Goal: Information Seeking & Learning: Learn about a topic

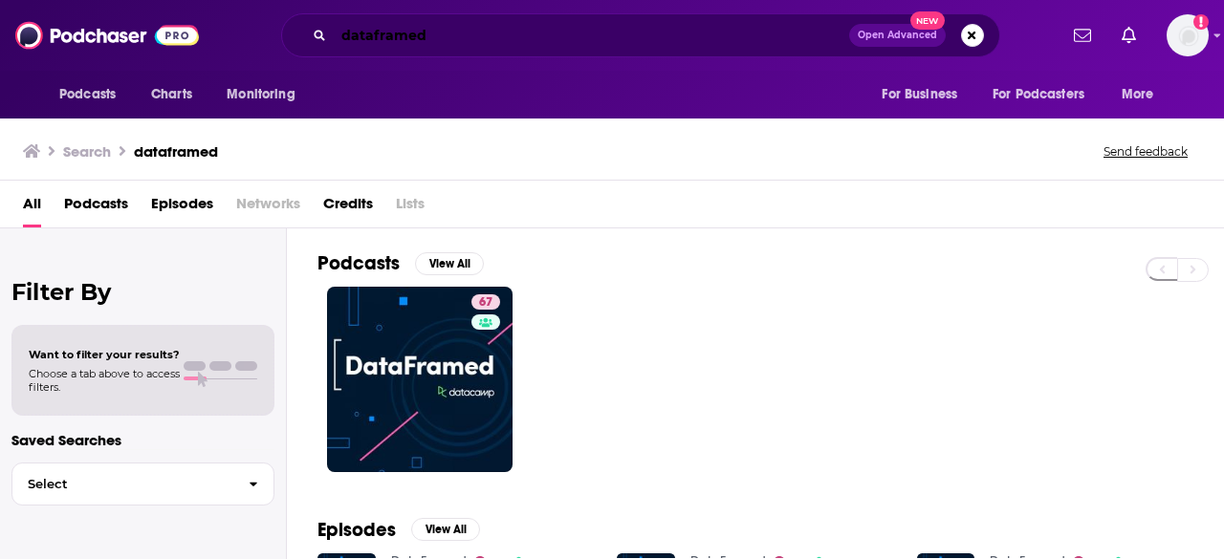
click at [466, 43] on input "dataframed" at bounding box center [591, 35] width 515 height 31
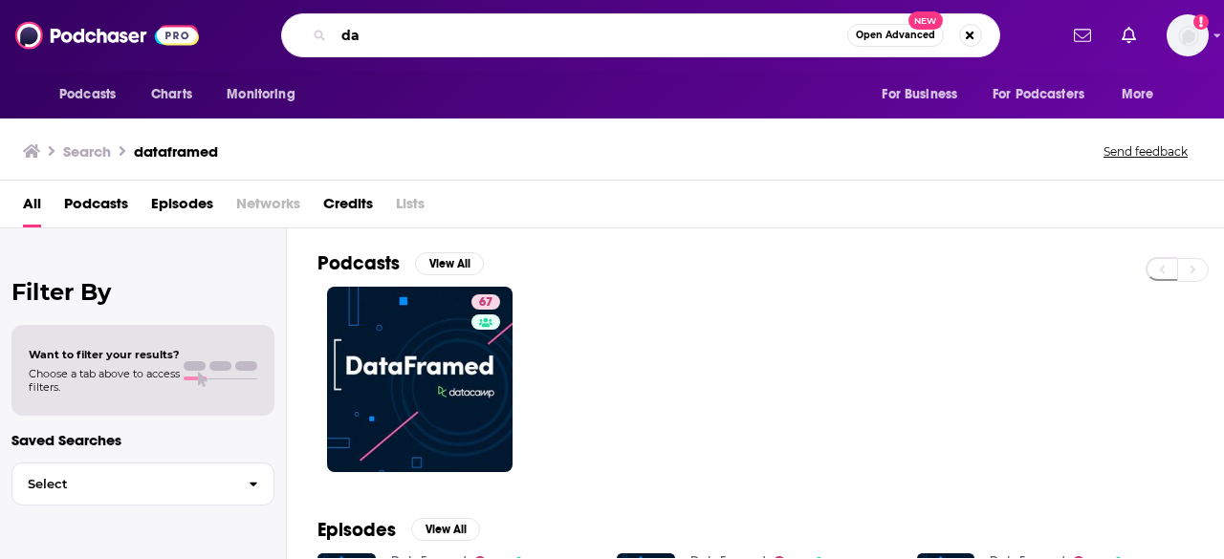
type input "d"
type input "[PERSON_NAME]"
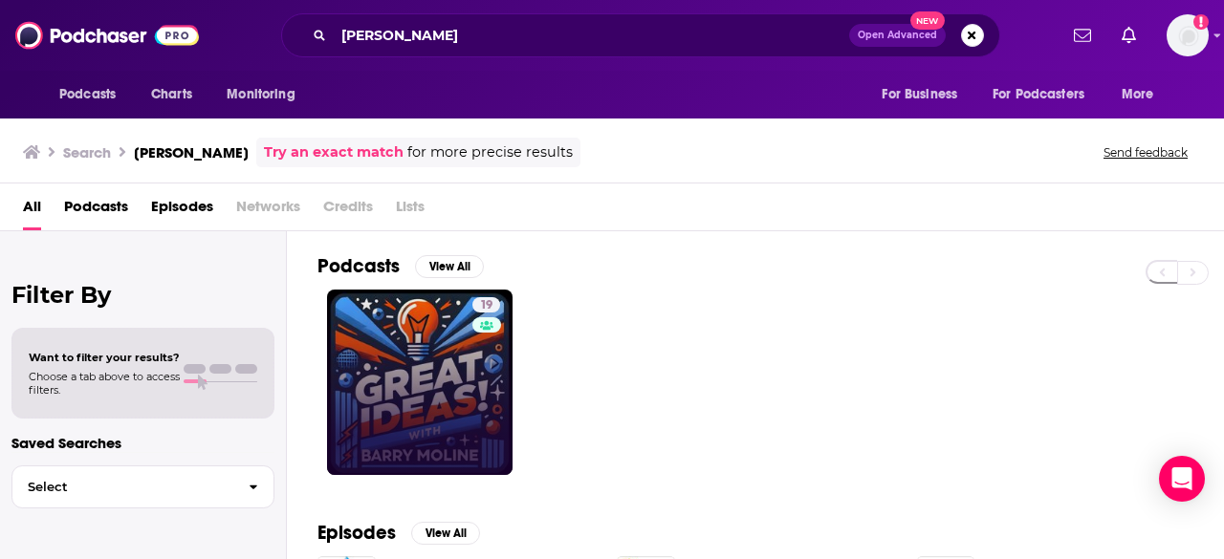
click at [406, 343] on link "19" at bounding box center [419, 382] width 185 height 185
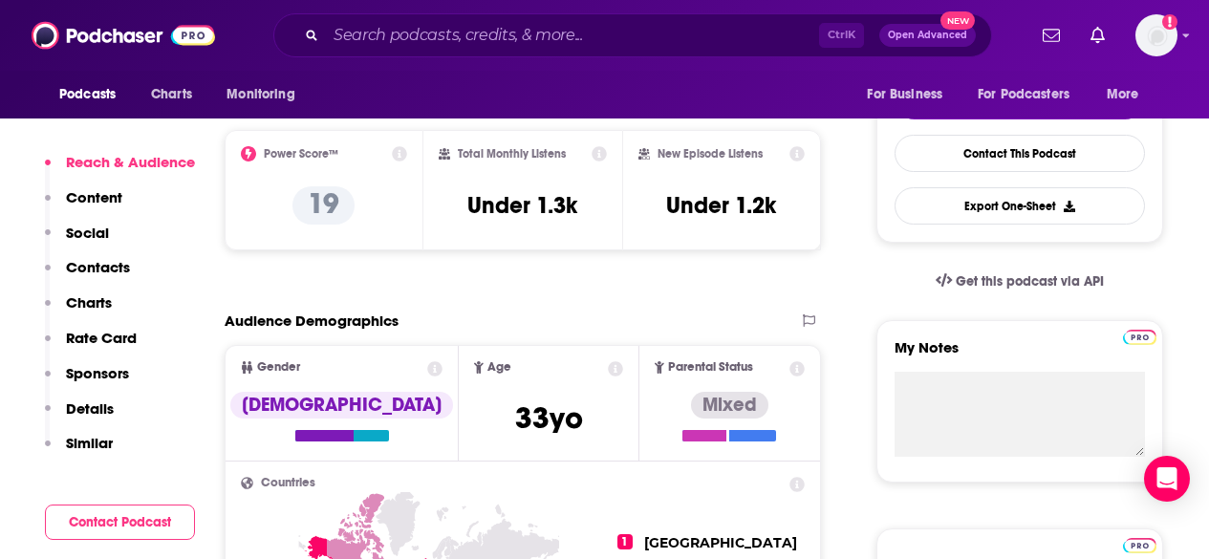
scroll to position [555, 0]
